Goal: Task Accomplishment & Management: Use online tool/utility

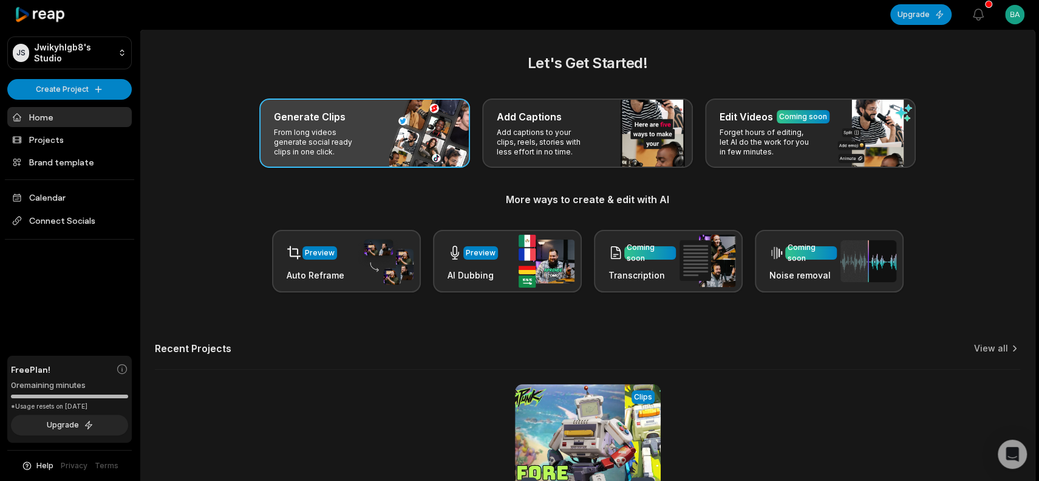
click at [420, 128] on div "Generate Clips From long videos generate social ready clips in one click." at bounding box center [364, 132] width 211 height 69
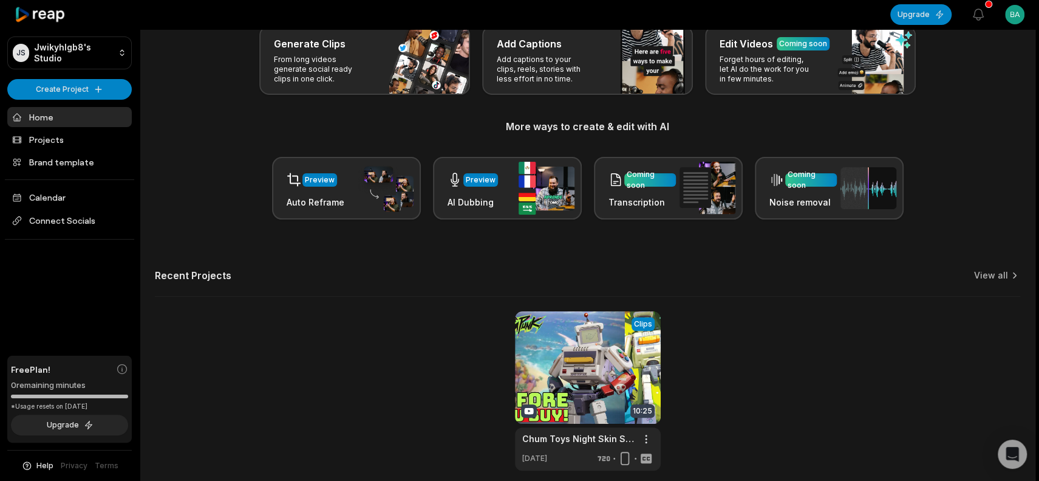
scroll to position [125, 0]
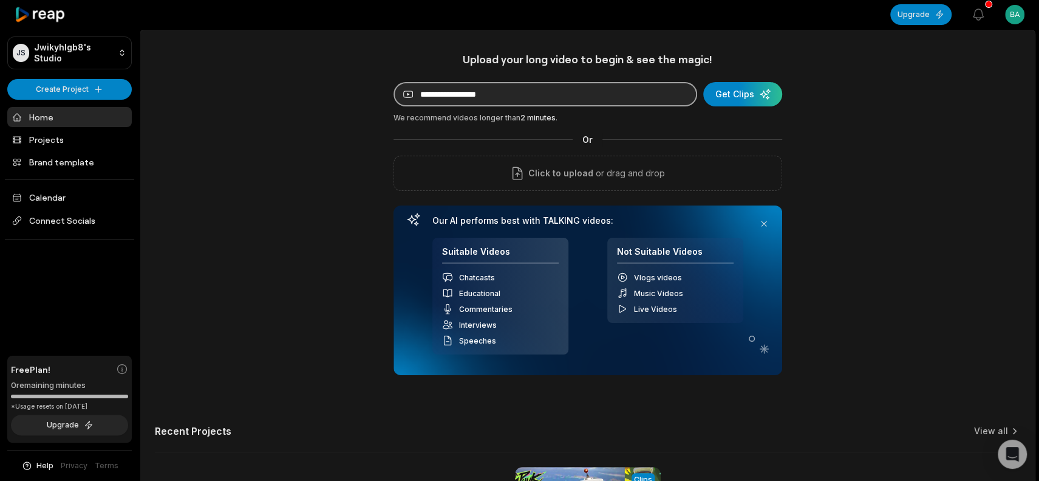
paste input "**********"
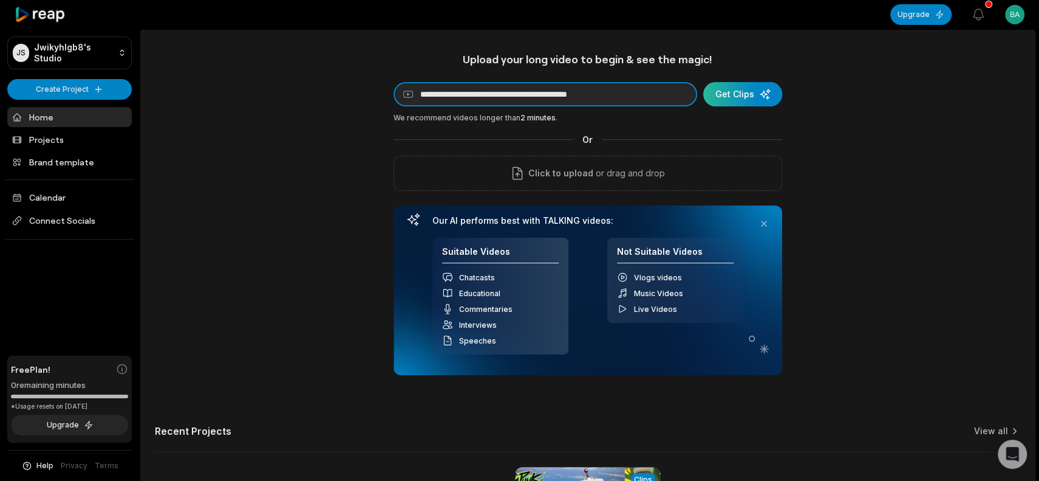
type input "**********"
click at [755, 88] on div "submit" at bounding box center [742, 94] width 79 height 24
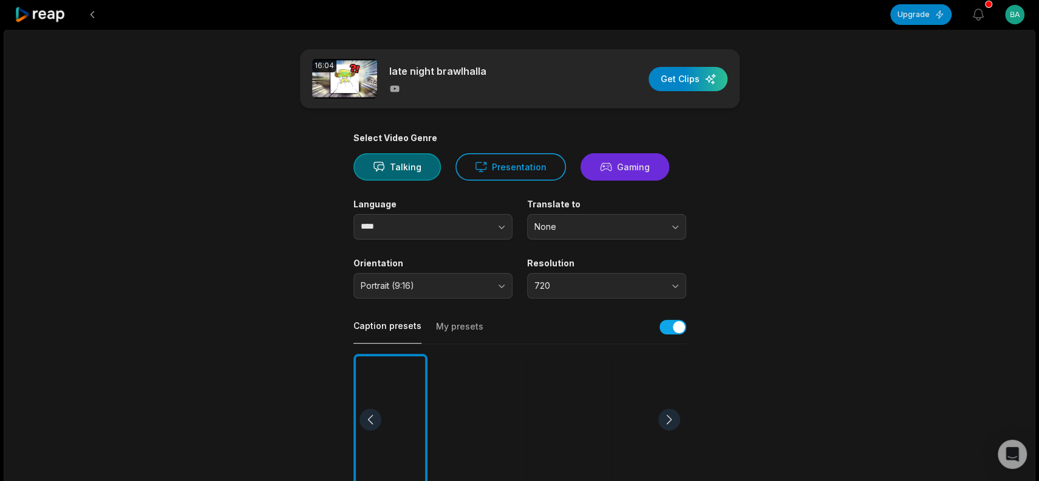
click at [623, 174] on button "Gaming" at bounding box center [625, 166] width 89 height 27
click at [461, 354] on div at bounding box center [477, 420] width 74 height 132
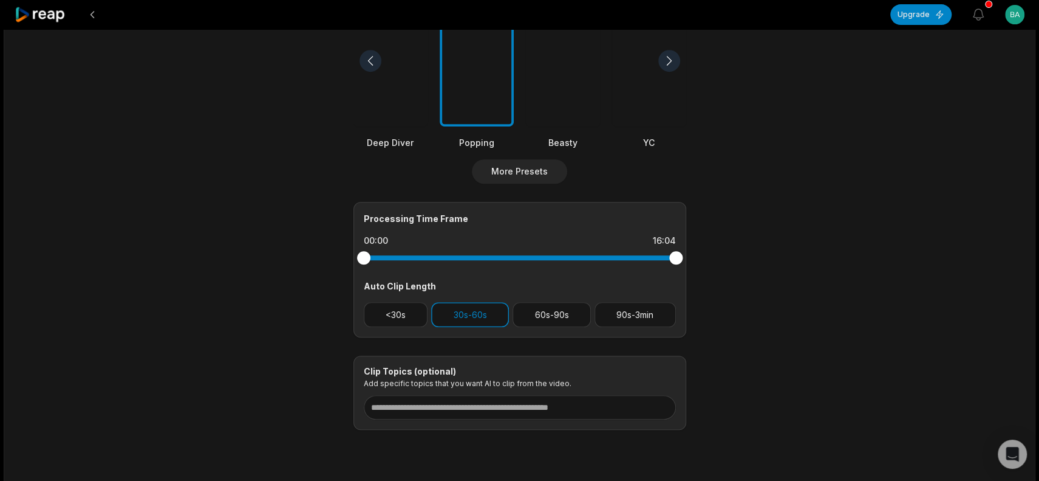
scroll to position [182, 0]
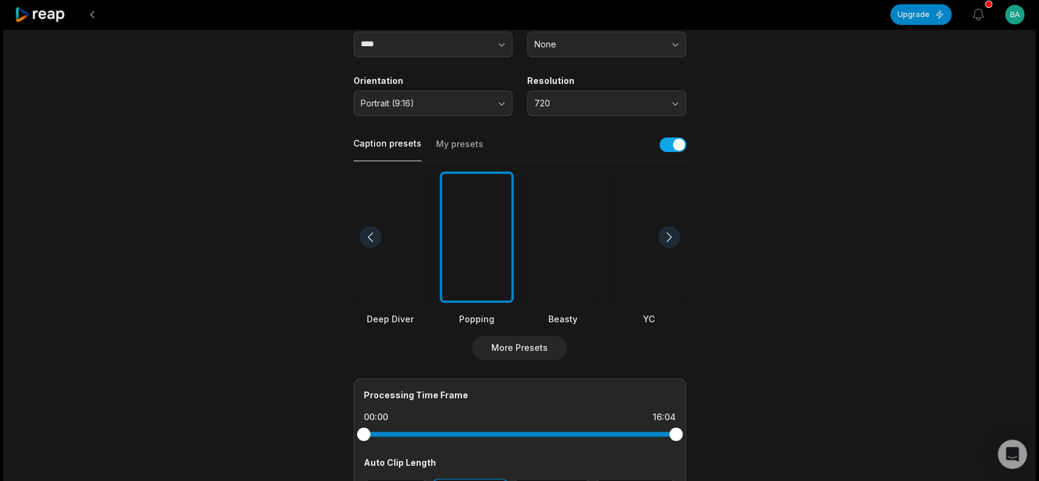
click at [540, 254] on div at bounding box center [563, 237] width 74 height 132
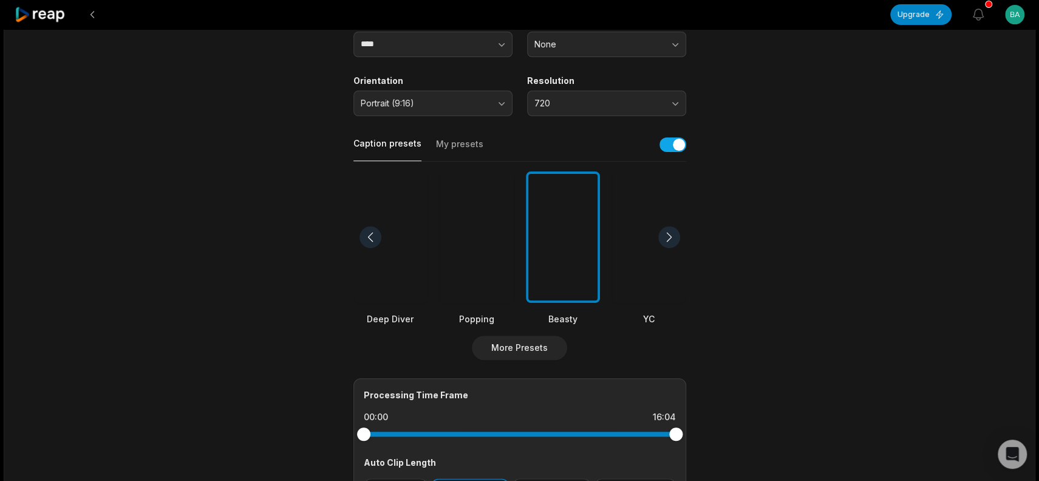
click at [671, 243] on div at bounding box center [669, 237] width 22 height 22
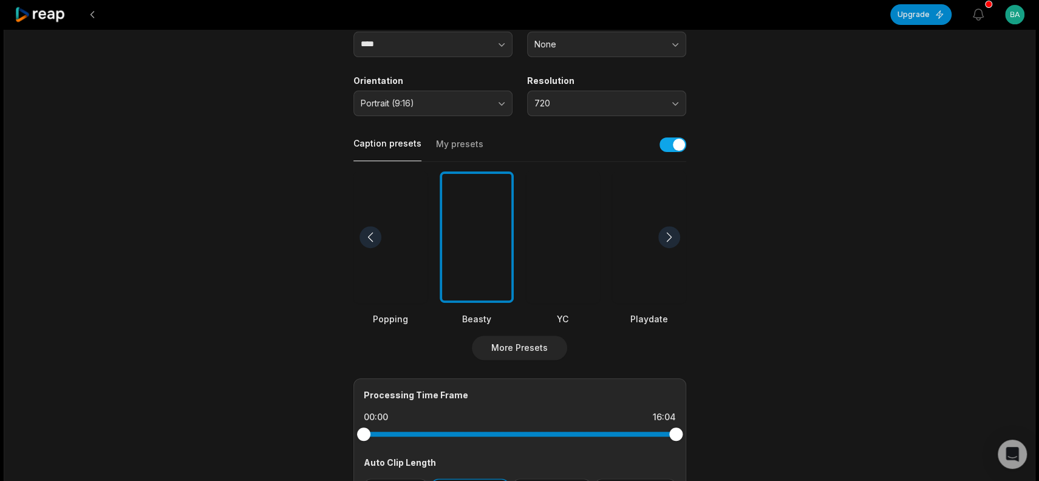
click at [574, 243] on div at bounding box center [563, 237] width 74 height 132
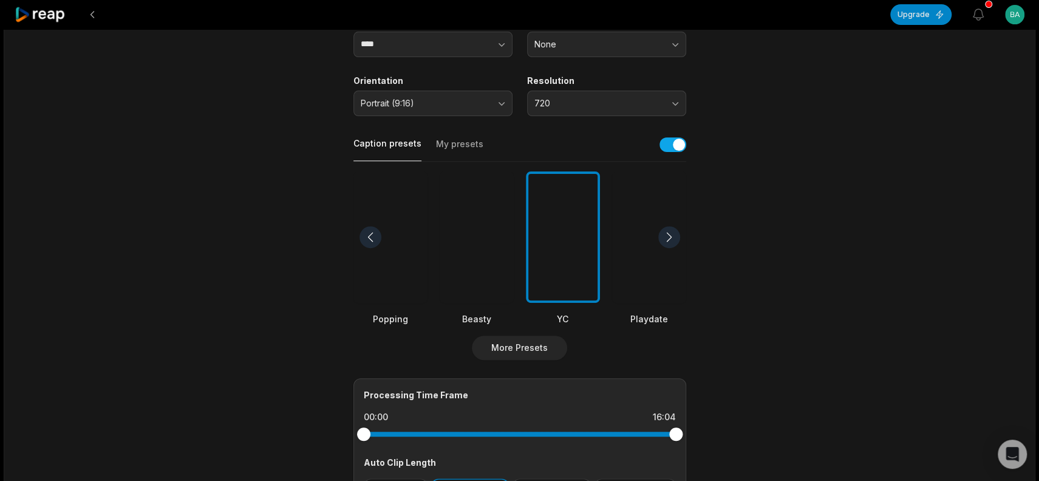
click at [671, 243] on div at bounding box center [669, 237] width 22 height 22
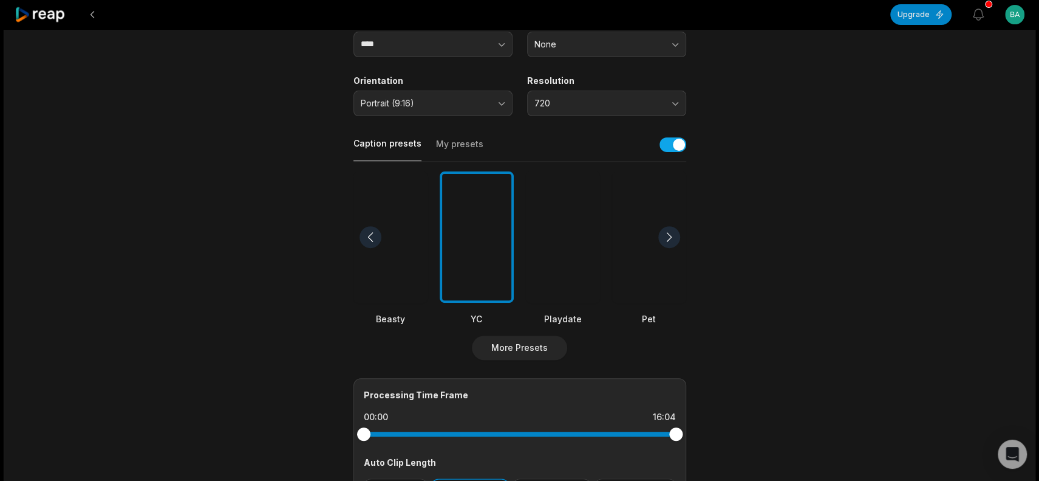
click at [671, 243] on div at bounding box center [669, 237] width 22 height 22
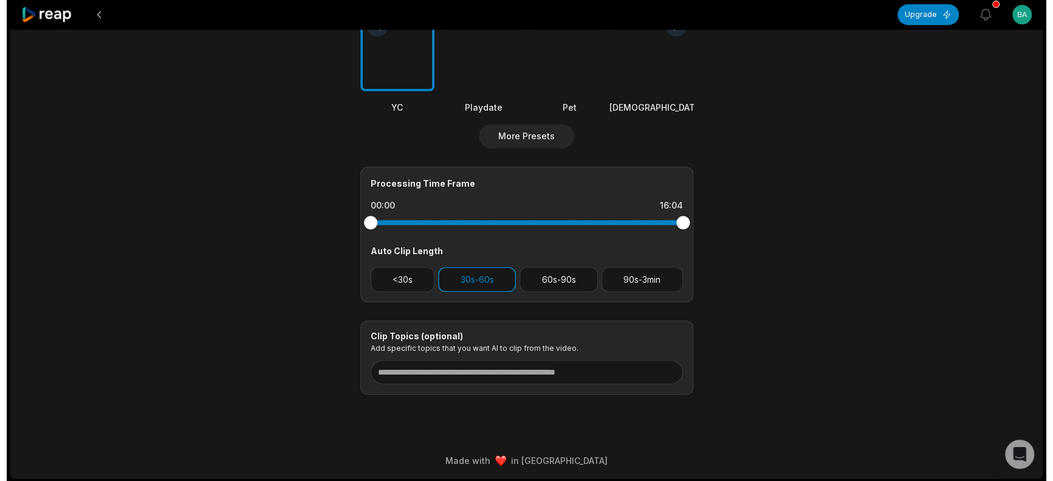
scroll to position [0, 0]
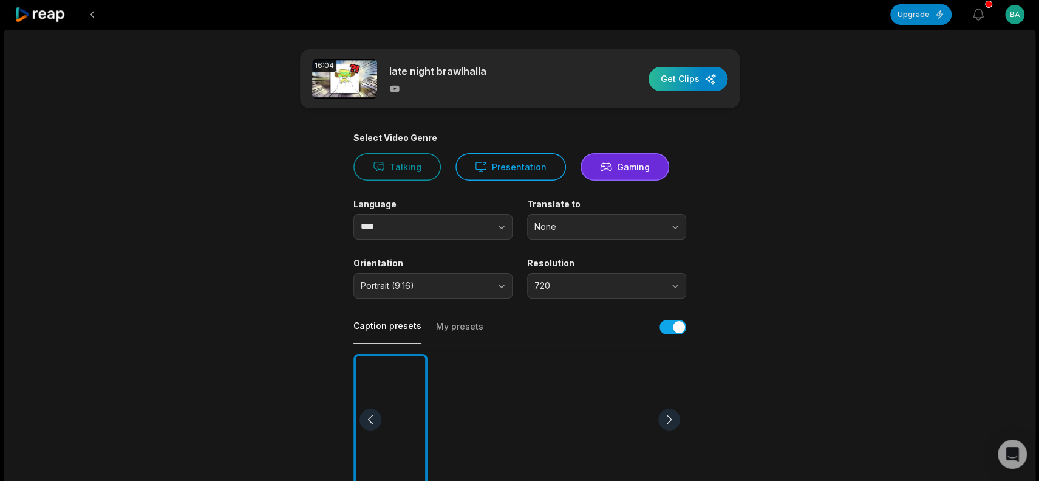
click at [697, 71] on div "button" at bounding box center [688, 79] width 79 height 24
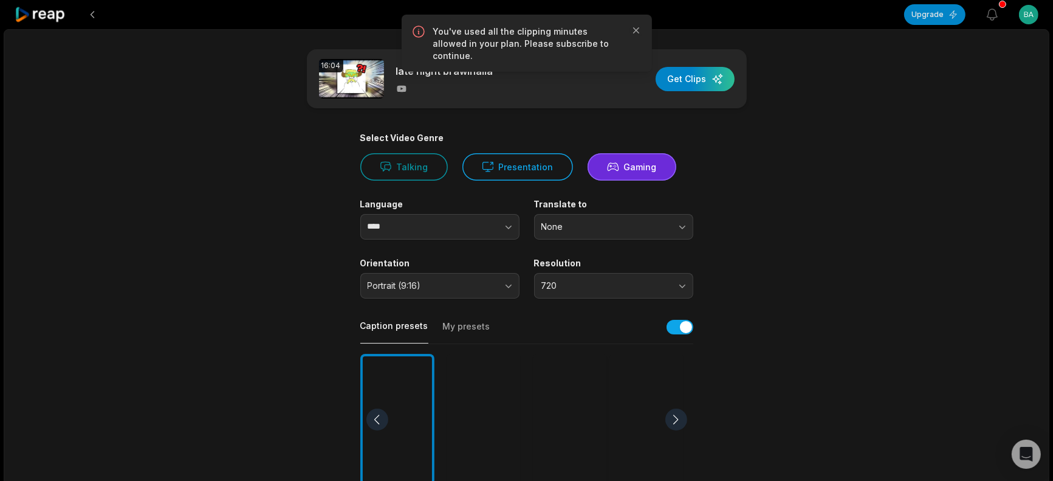
click at [1011, 24] on html "Upgrade View notifications Open user menu 16:04 late night brawlhalla Get Clips…" at bounding box center [526, 240] width 1053 height 481
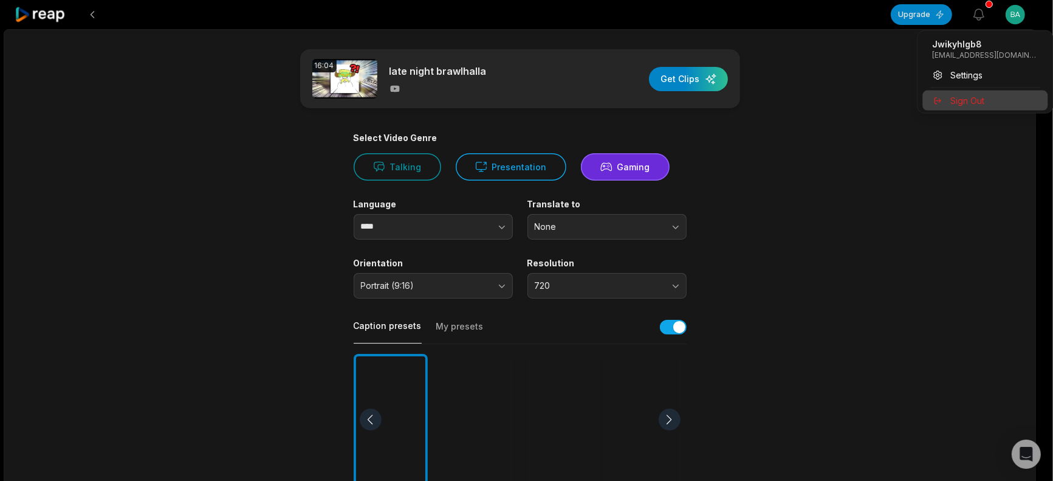
click at [960, 99] on span "Sign Out" at bounding box center [967, 100] width 34 height 13
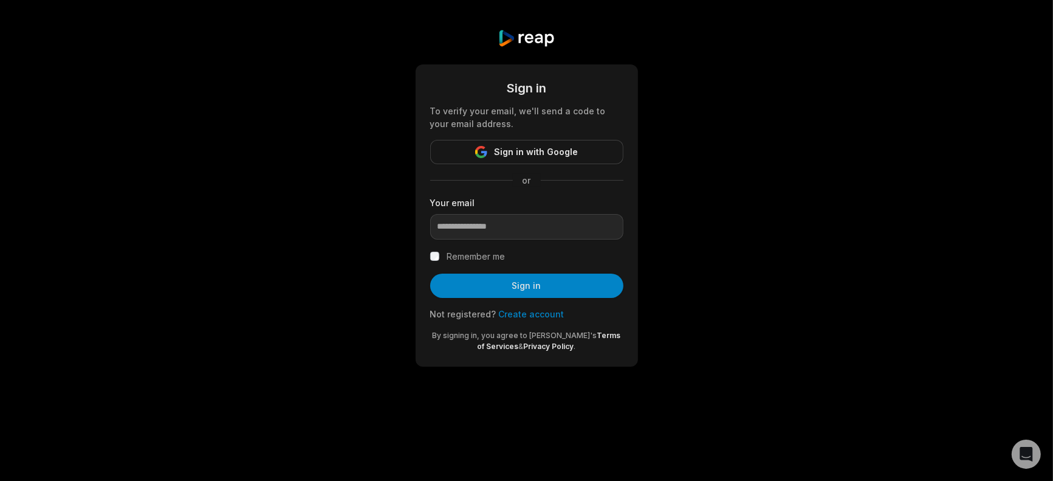
click at [527, 315] on link "Create account" at bounding box center [532, 314] width 66 height 10
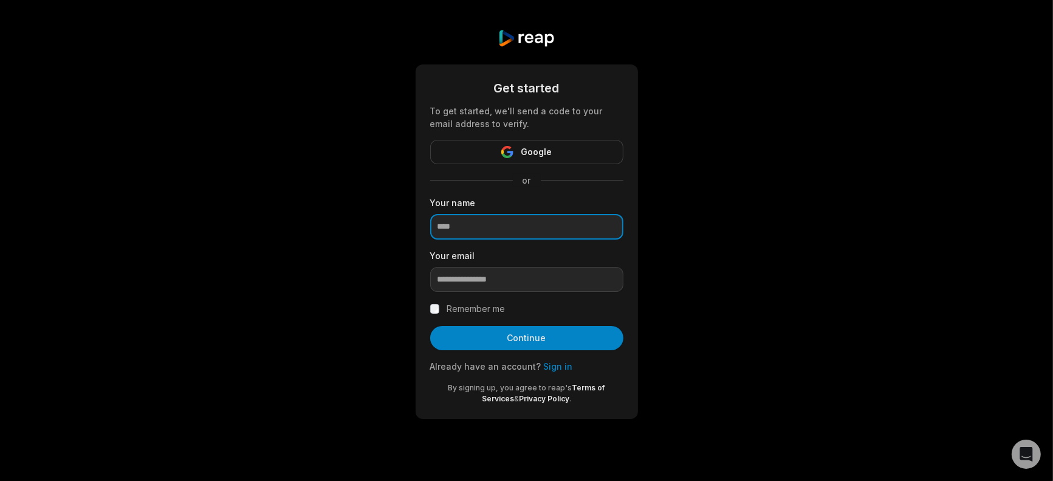
drag, startPoint x: 484, startPoint y: 230, endPoint x: 471, endPoint y: 227, distance: 13.7
click at [471, 227] on input at bounding box center [526, 227] width 193 height 26
type input "****"
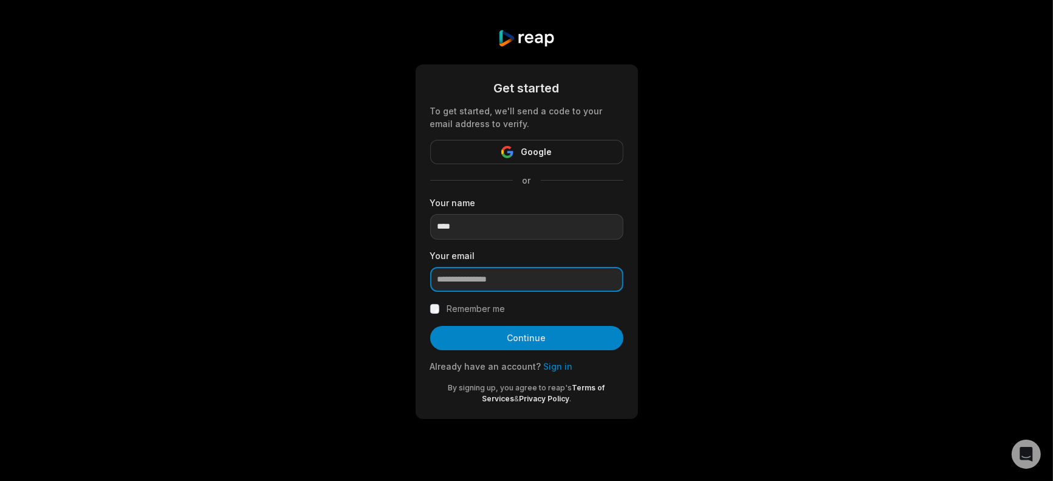
drag, startPoint x: 469, startPoint y: 267, endPoint x: 469, endPoint y: 273, distance: 6.7
click at [469, 270] on input "email" at bounding box center [526, 280] width 193 height 26
paste input "**********"
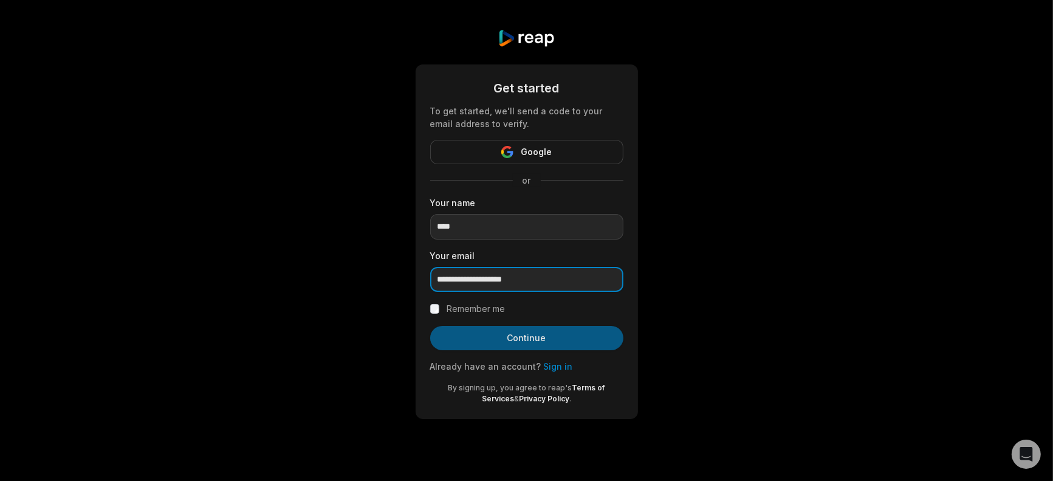
type input "**********"
click at [460, 336] on button "Continue" at bounding box center [526, 338] width 193 height 24
click at [515, 341] on button "Continue" at bounding box center [526, 338] width 193 height 24
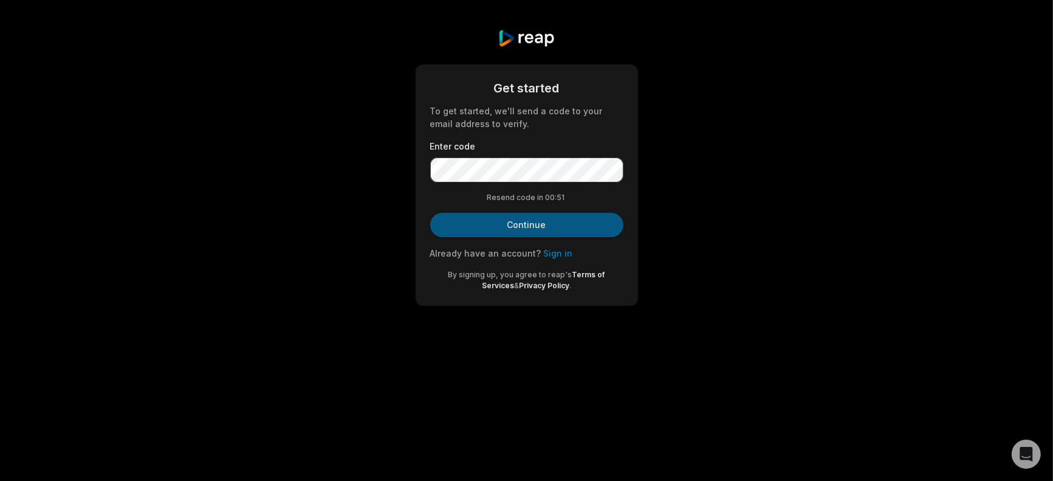
click at [521, 228] on button "Continue" at bounding box center [526, 225] width 193 height 24
